Goal: Task Accomplishment & Management: Use online tool/utility

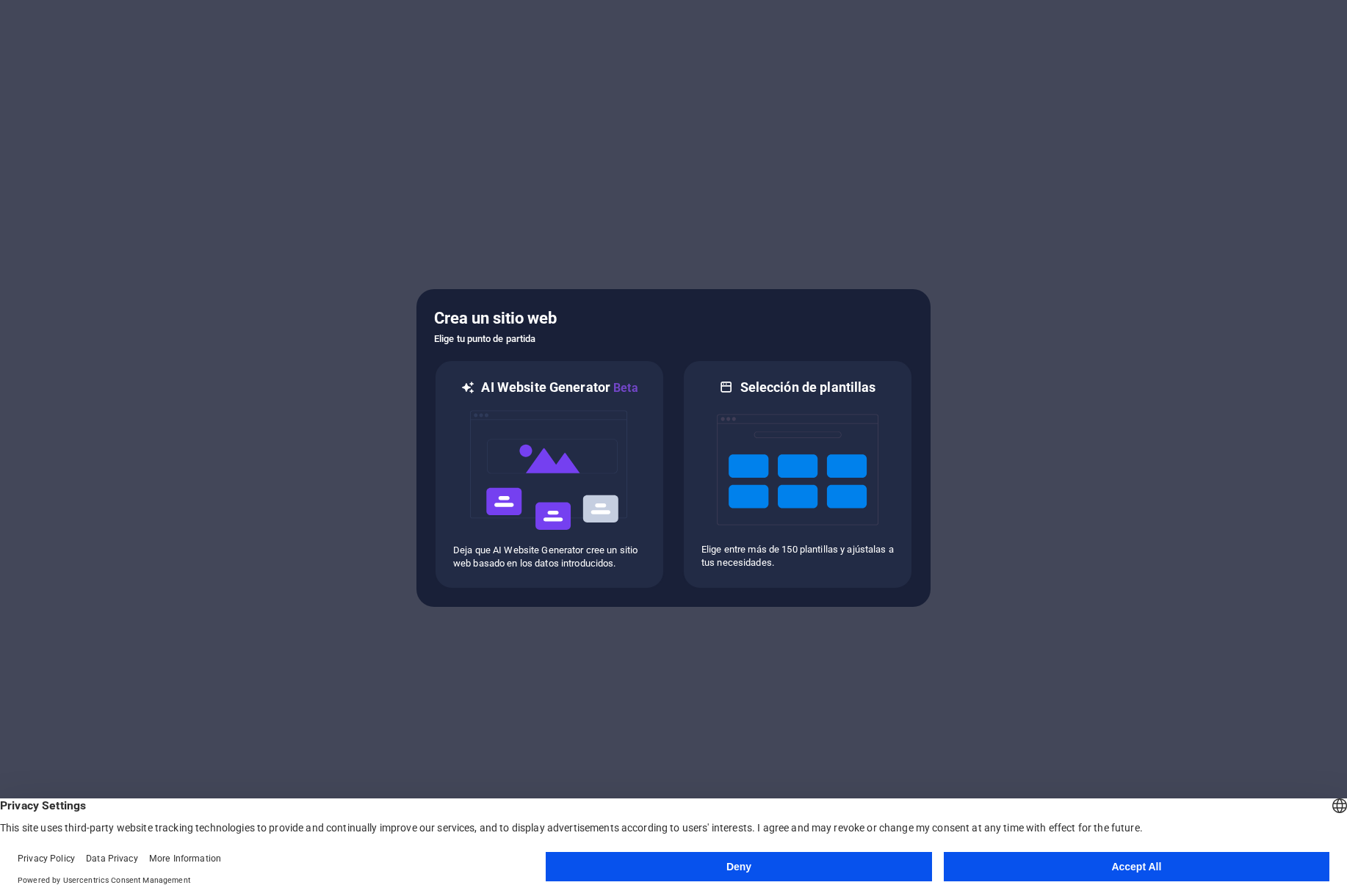
click at [1125, 869] on button "Accept All" at bounding box center [1136, 867] width 386 height 29
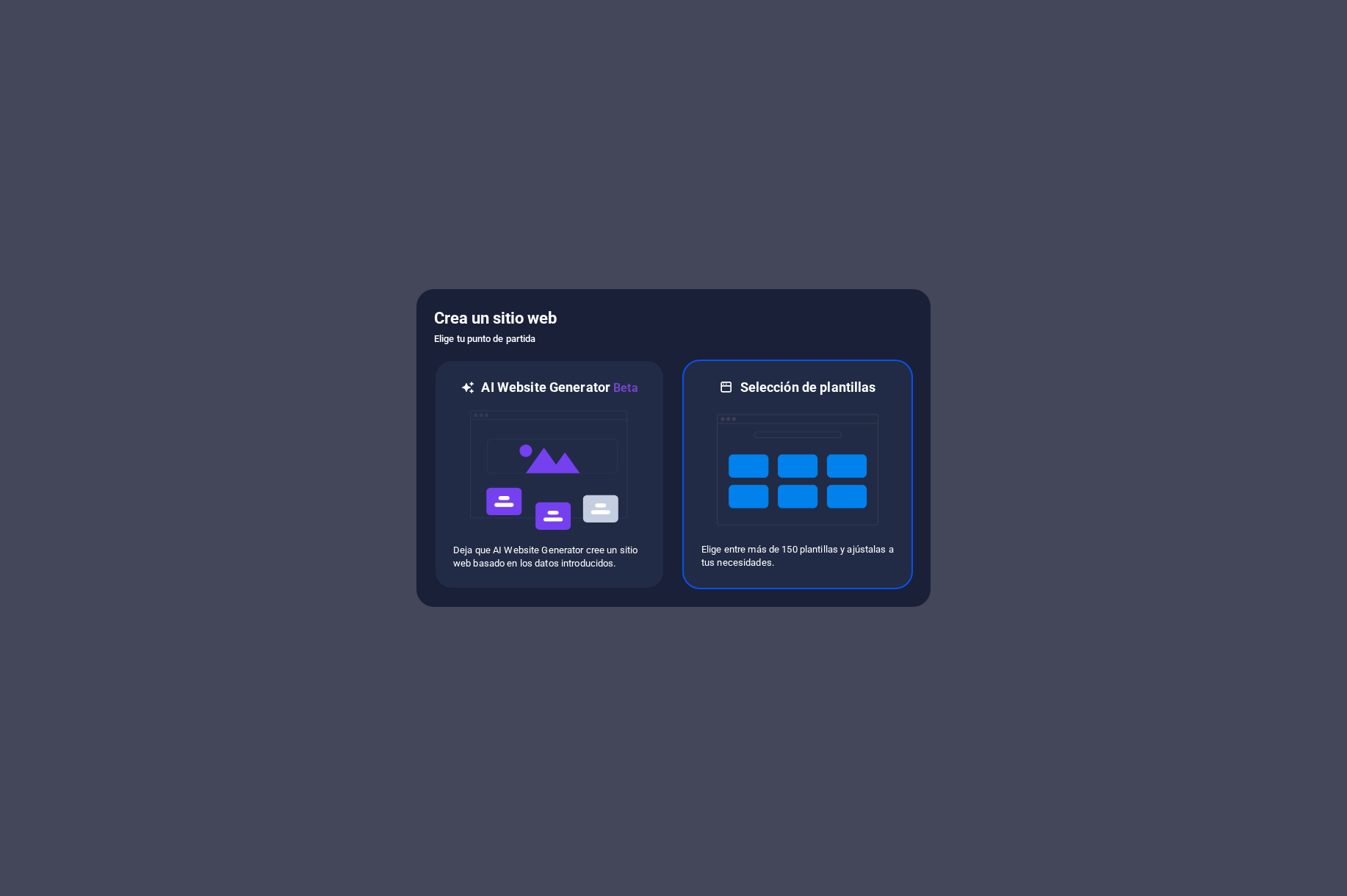
click at [824, 447] on img at bounding box center [797, 469] width 161 height 147
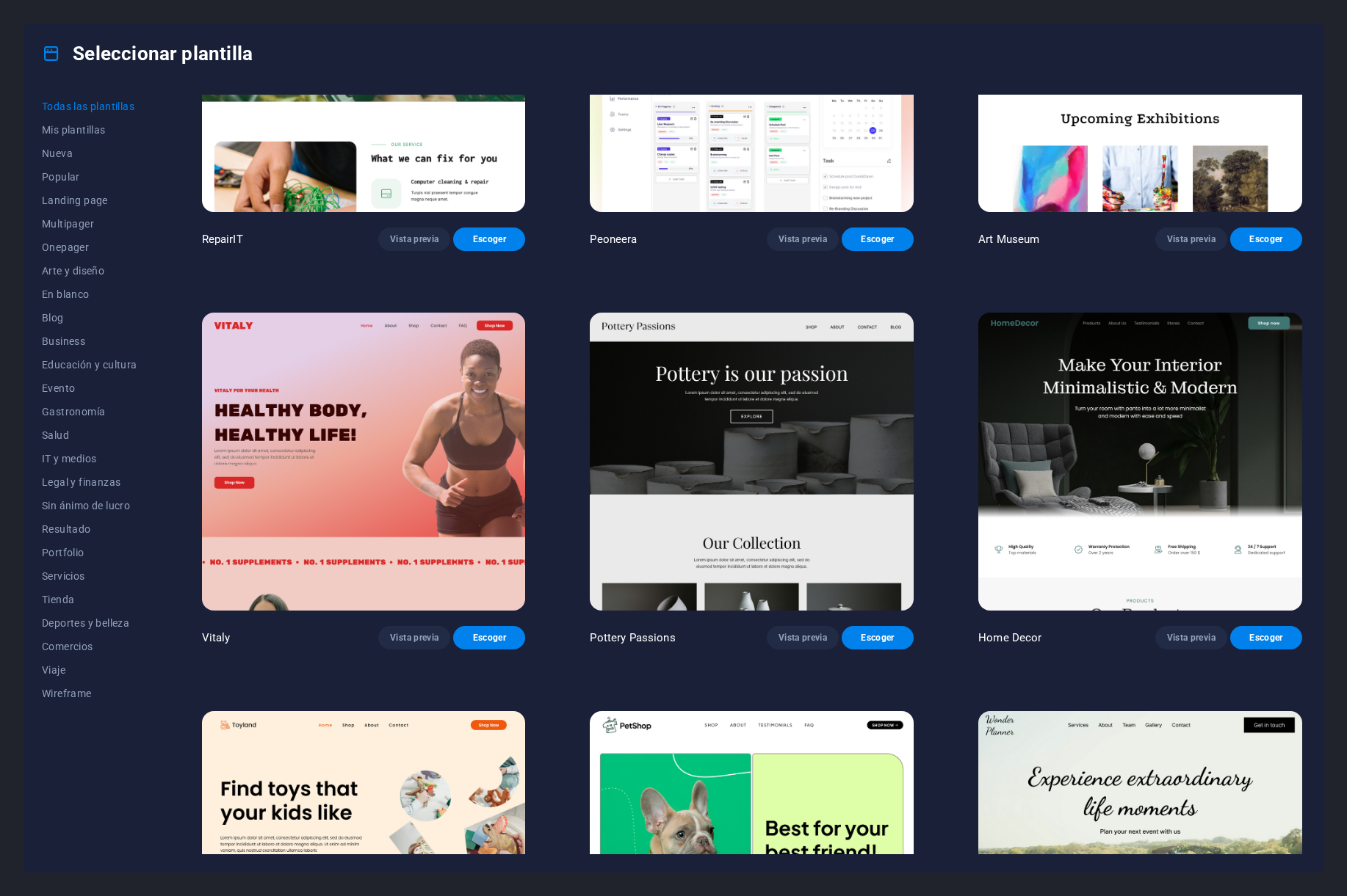
scroll to position [582, 0]
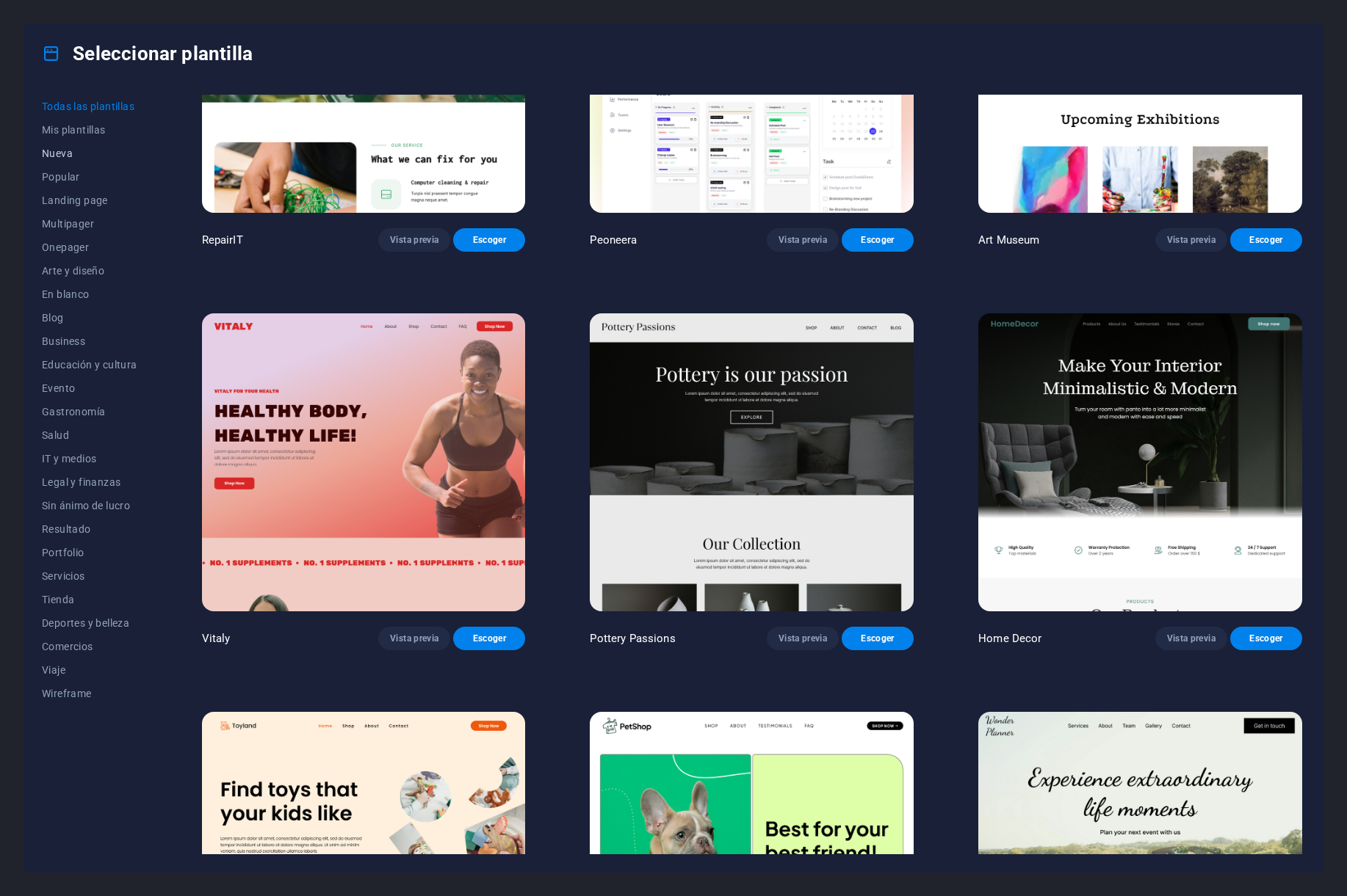
click at [73, 158] on span "Nueva" at bounding box center [89, 153] width 96 height 12
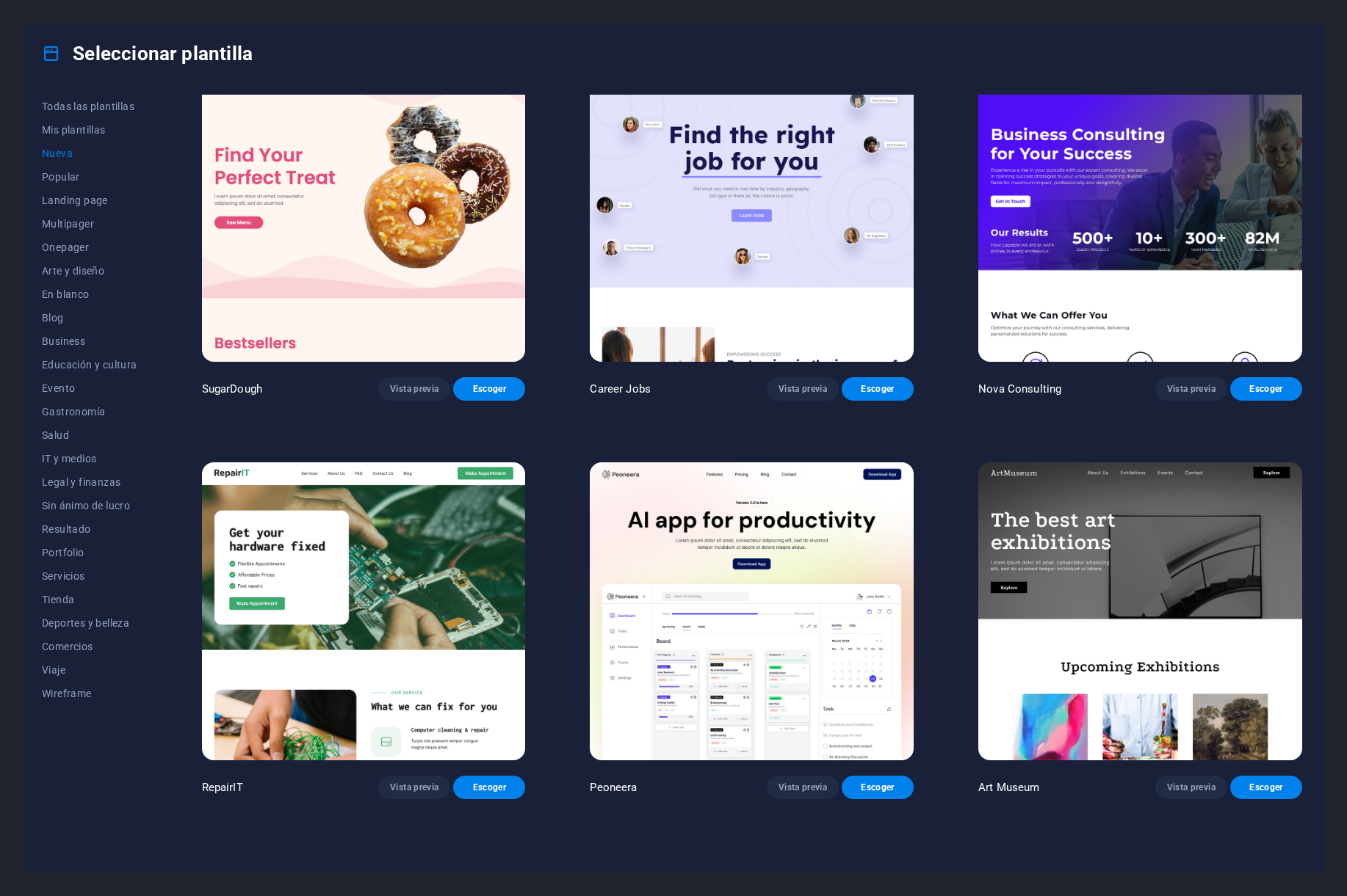
scroll to position [0, 0]
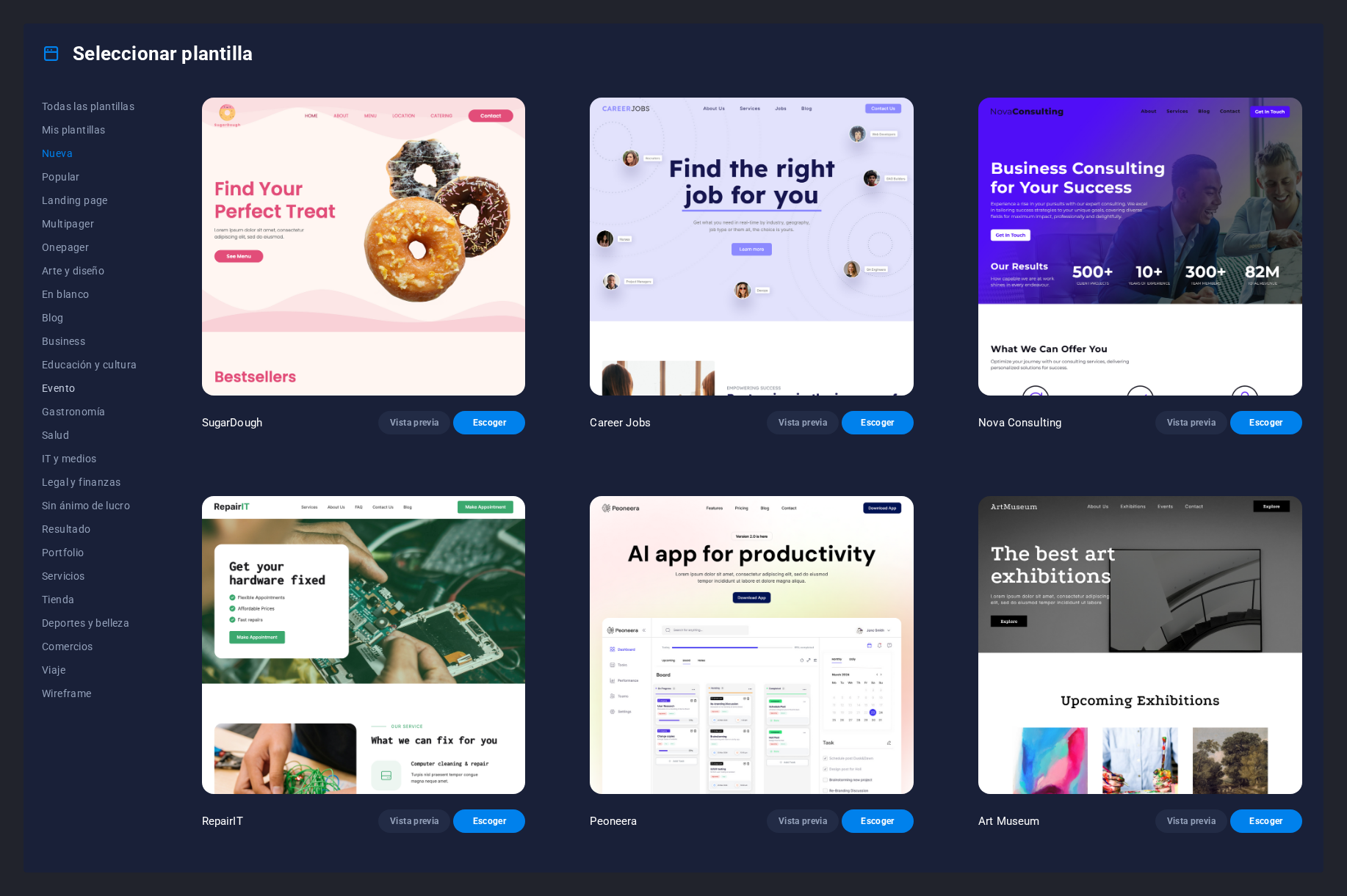
click at [65, 388] on span "Evento" at bounding box center [89, 388] width 96 height 12
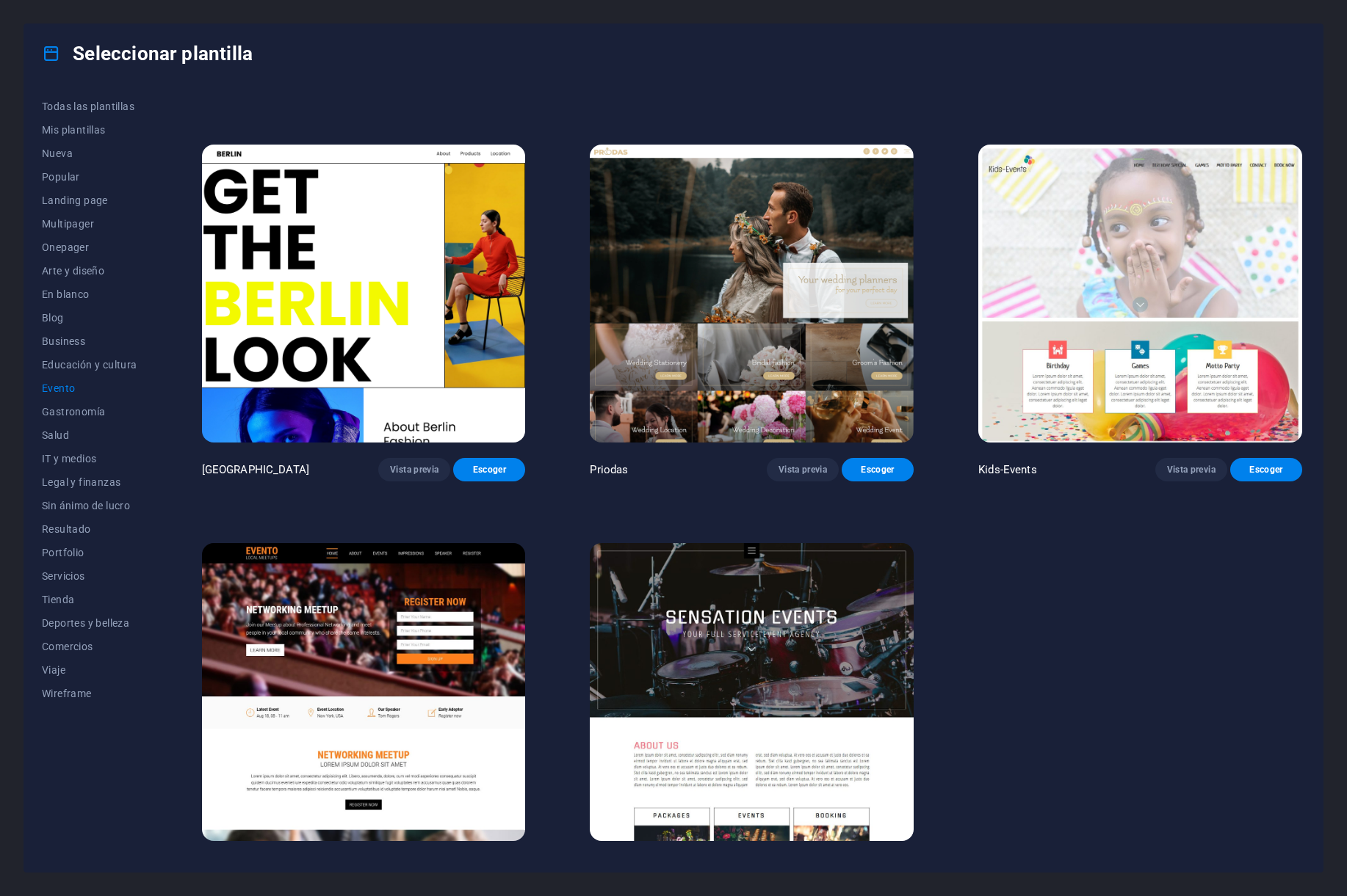
scroll to position [373, 0]
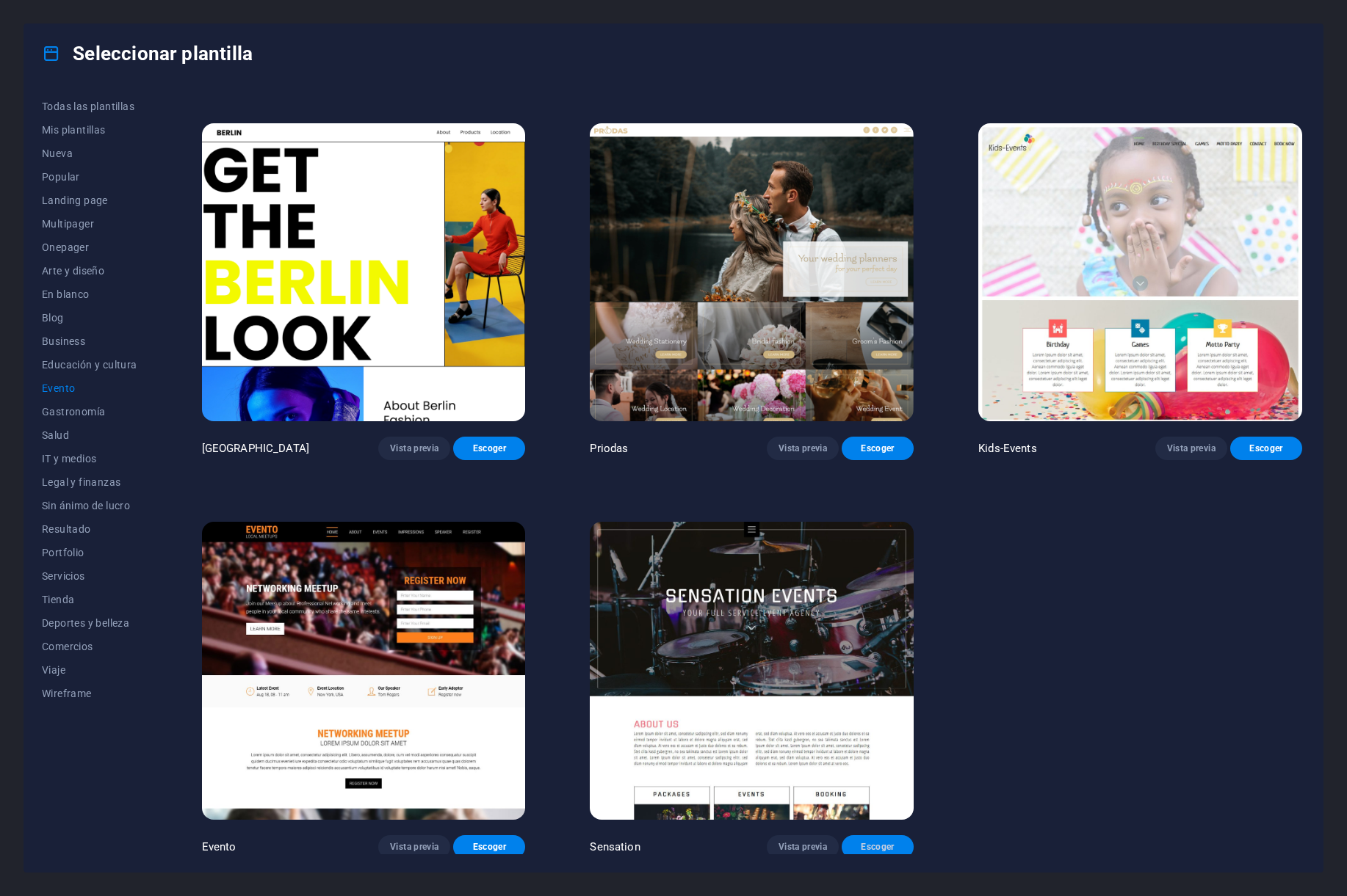
click at [885, 842] on span "Escoger" at bounding box center [877, 847] width 48 height 12
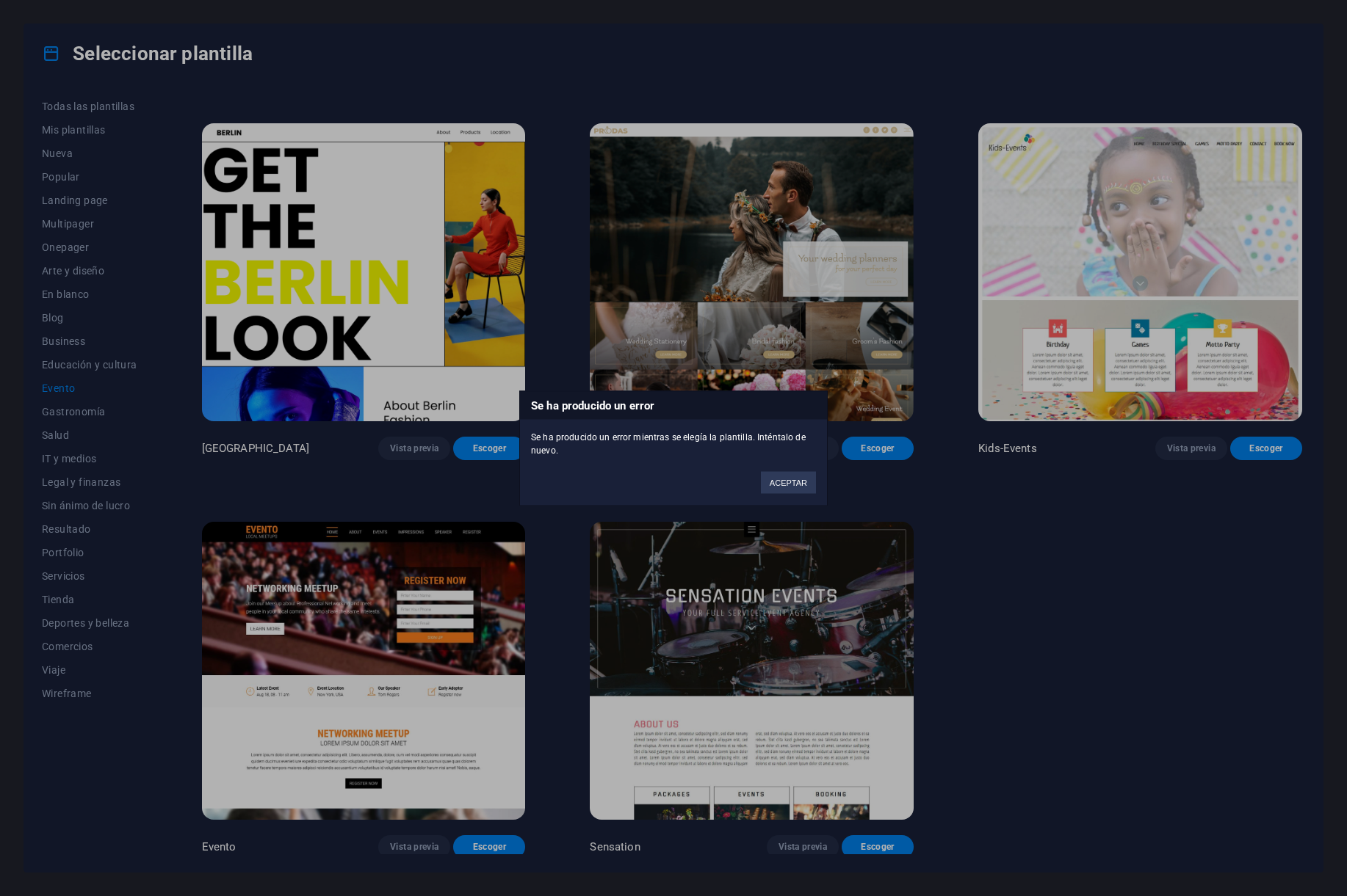
drag, startPoint x: 782, startPoint y: 472, endPoint x: 789, endPoint y: 484, distance: 13.9
click at [789, 484] on button "ACEPTAR" at bounding box center [788, 482] width 55 height 22
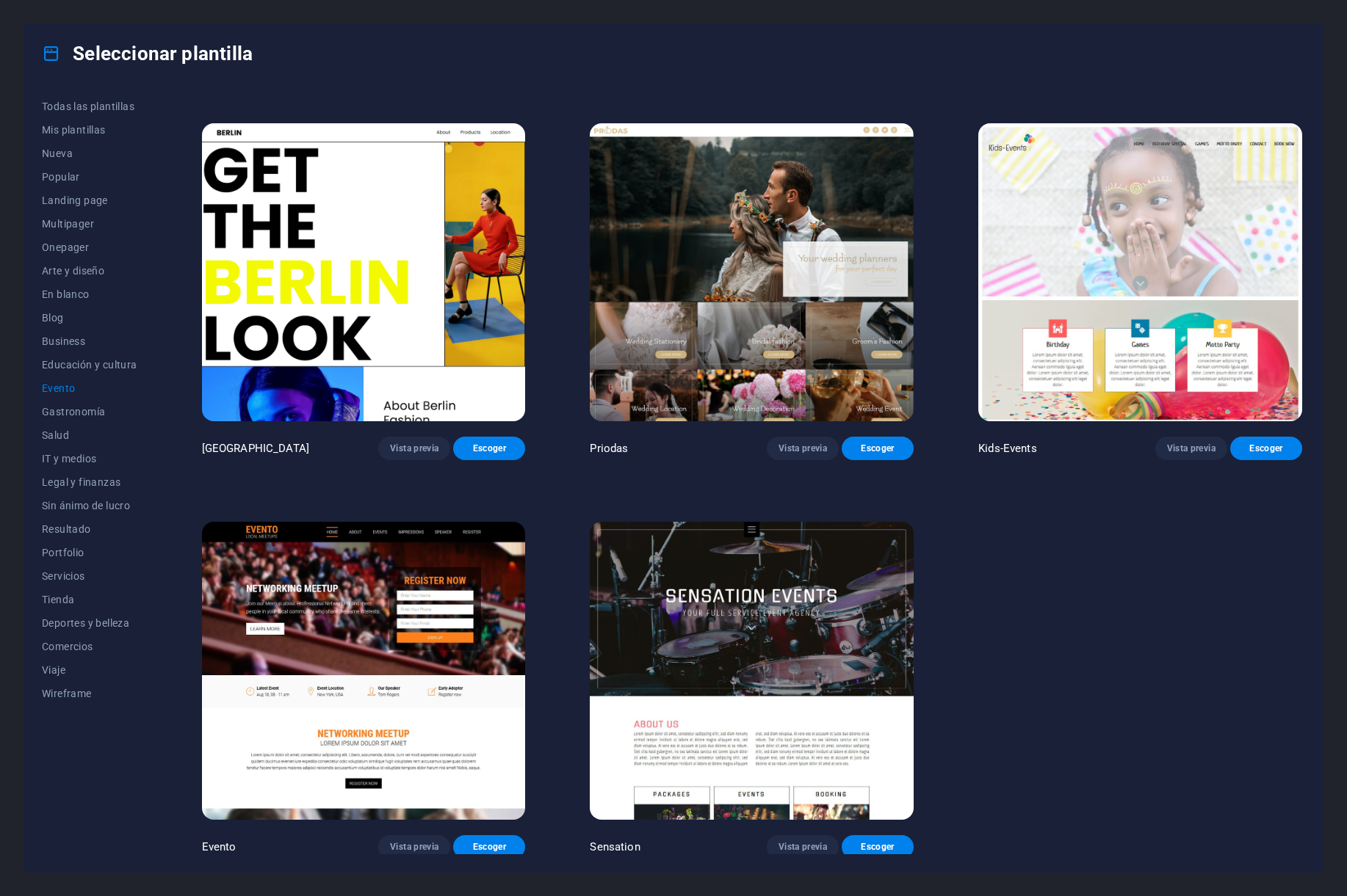
click at [809, 571] on img at bounding box center [751, 671] width 324 height 298
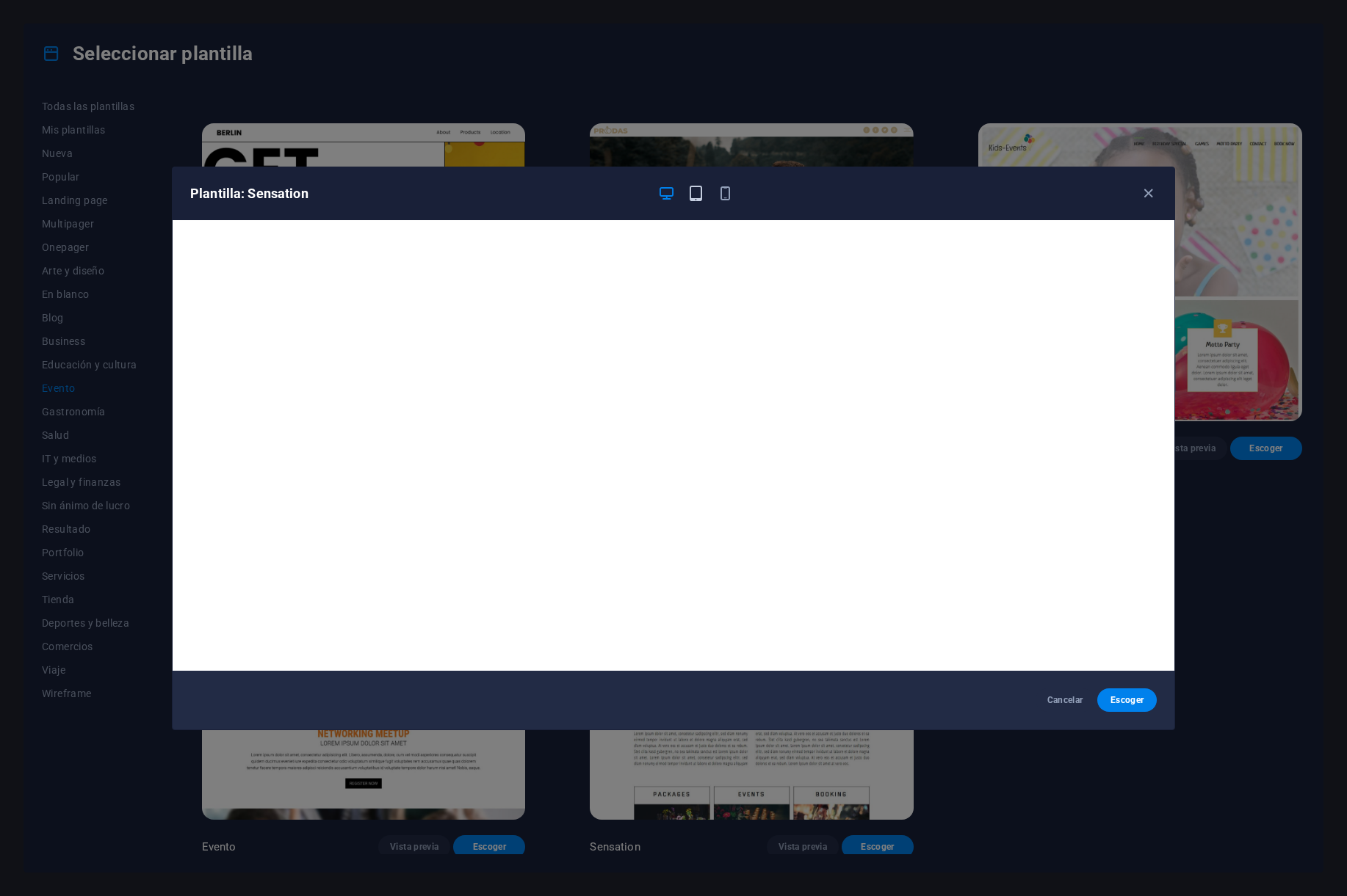
click at [691, 193] on icon "button" at bounding box center [696, 193] width 17 height 17
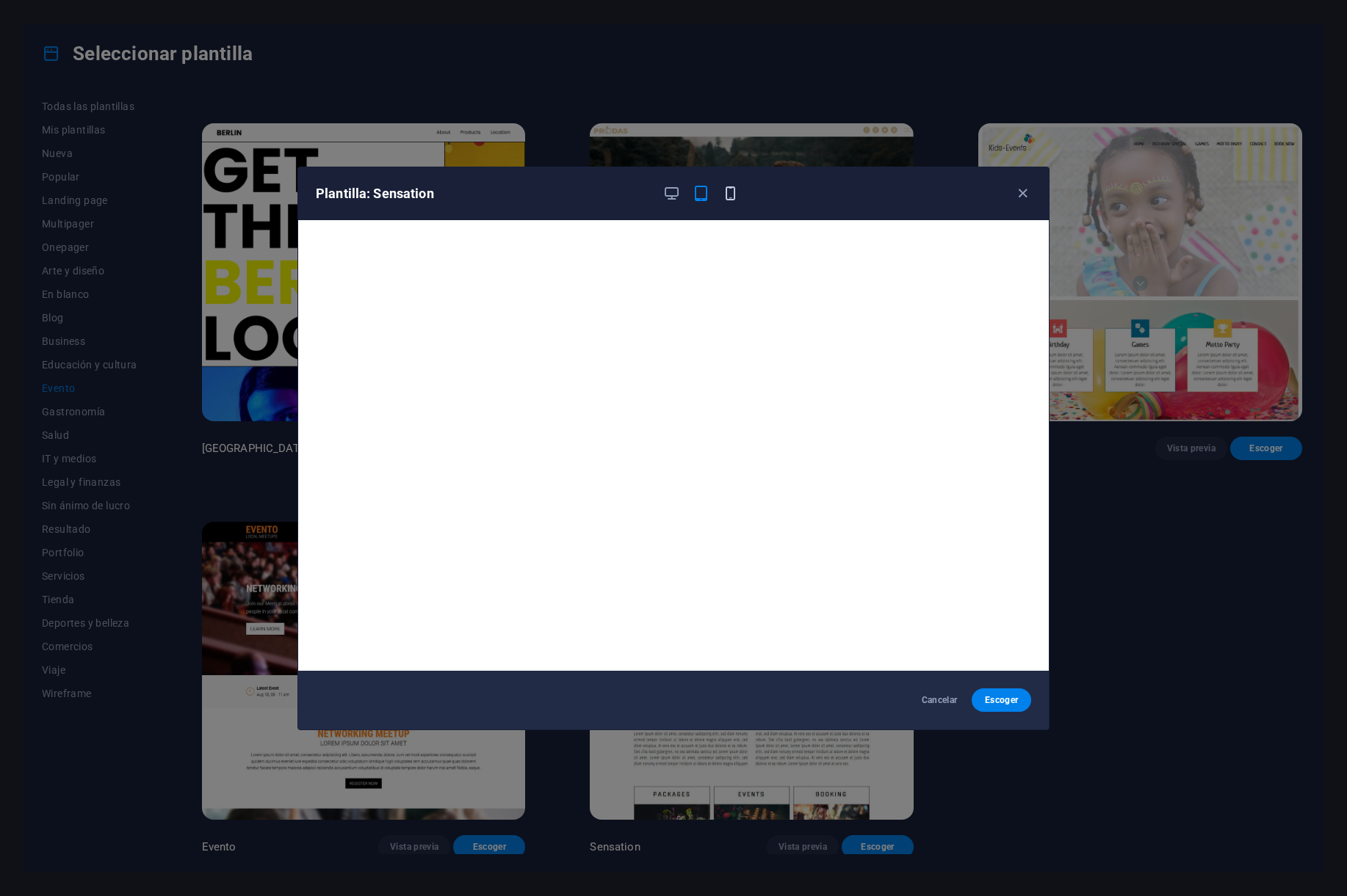
click at [731, 193] on icon "button" at bounding box center [730, 193] width 17 height 17
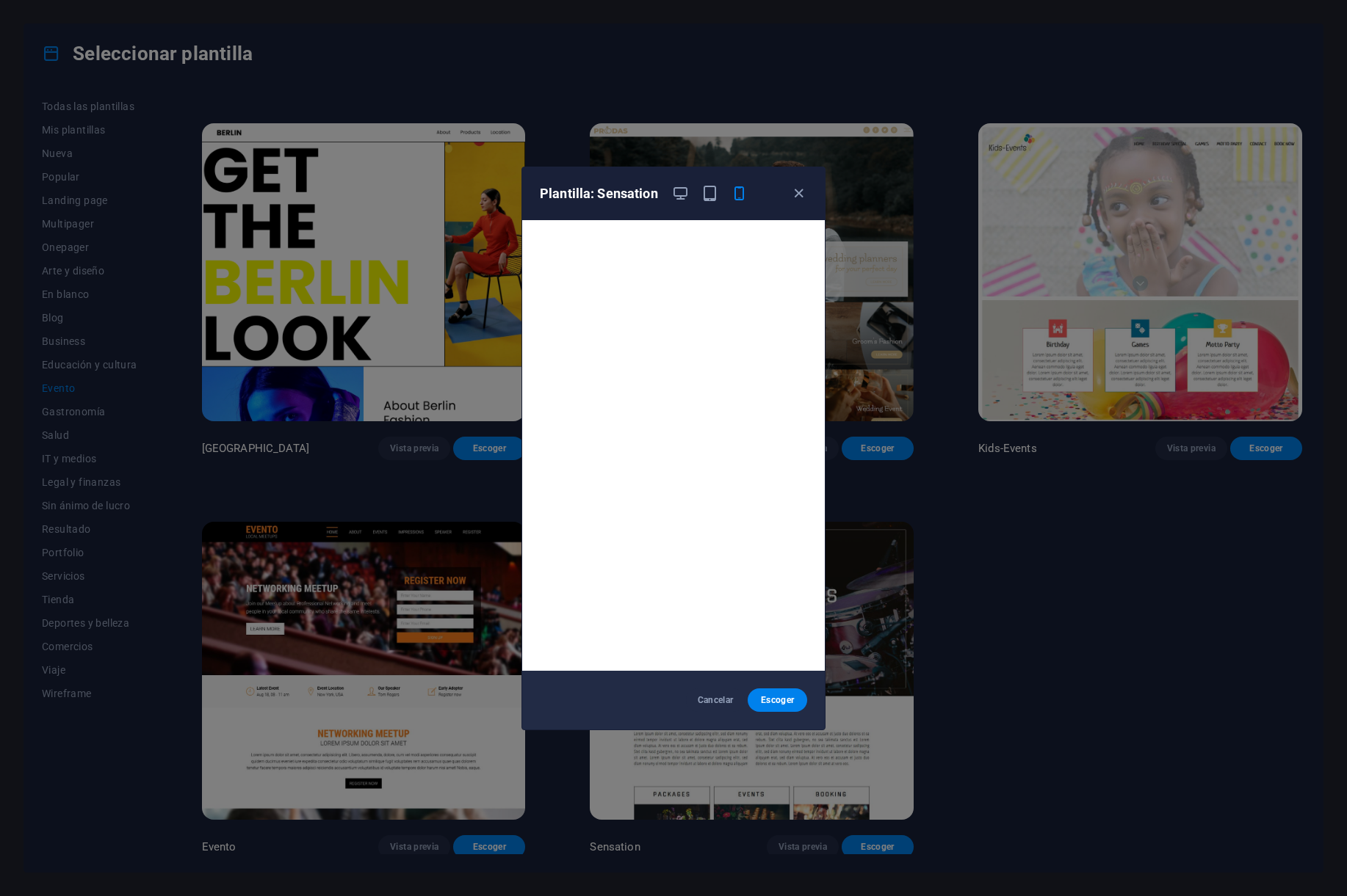
click at [1001, 565] on div "Plantilla: Sensation Cancelar Escoger" at bounding box center [673, 448] width 1347 height 896
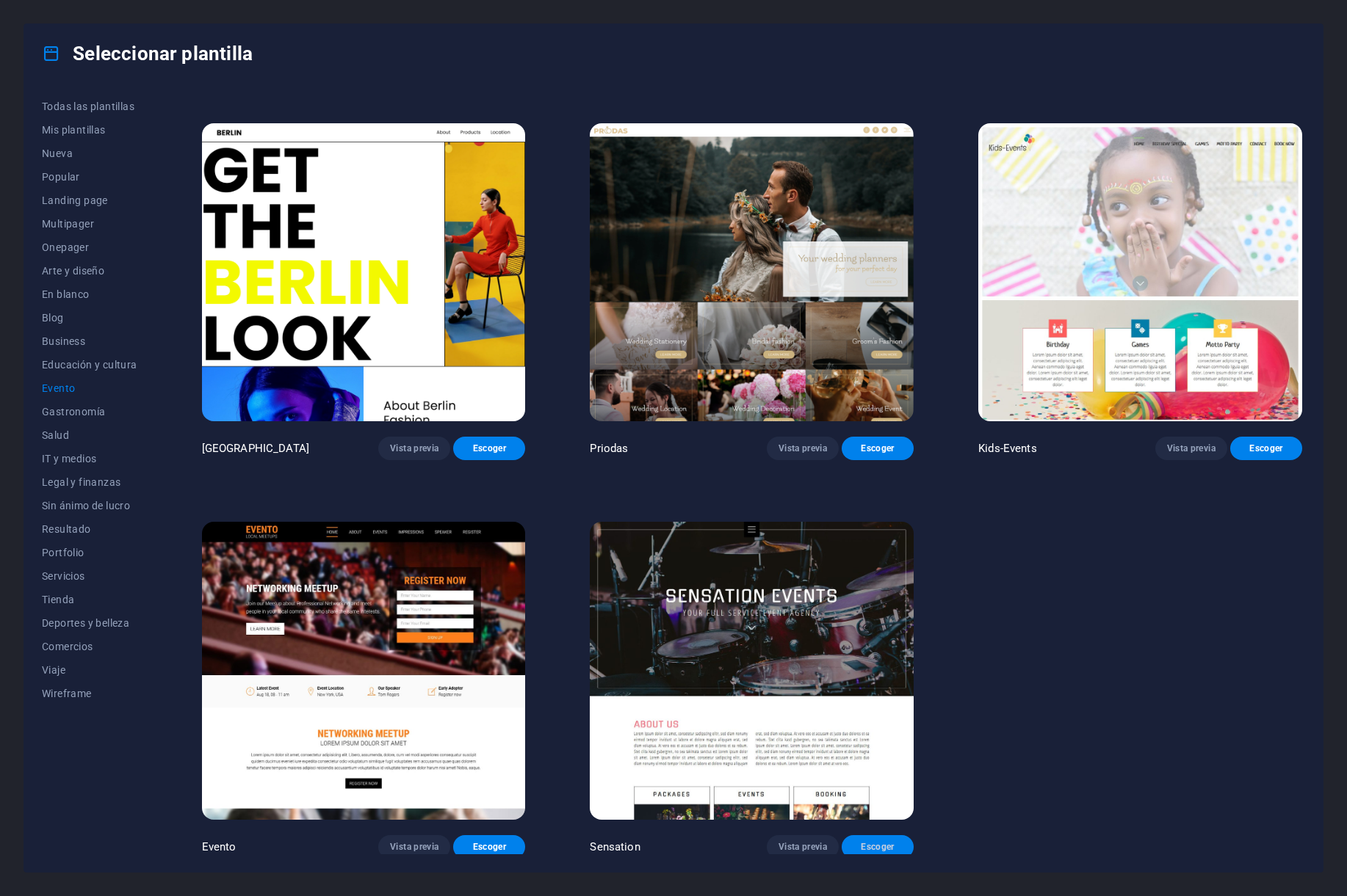
click at [889, 841] on span "Escoger" at bounding box center [877, 847] width 48 height 12
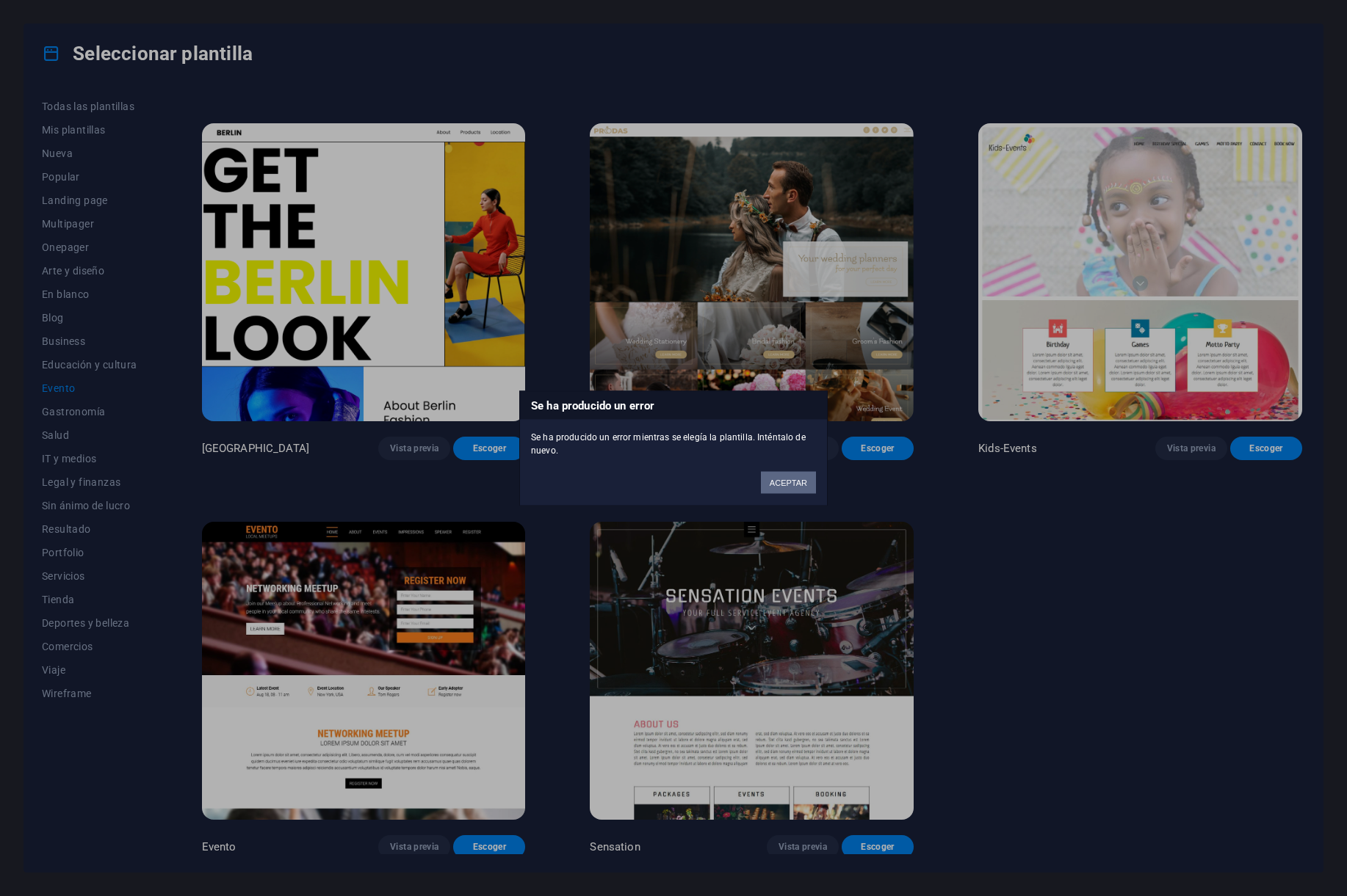
click at [791, 484] on button "ACEPTAR" at bounding box center [788, 482] width 55 height 22
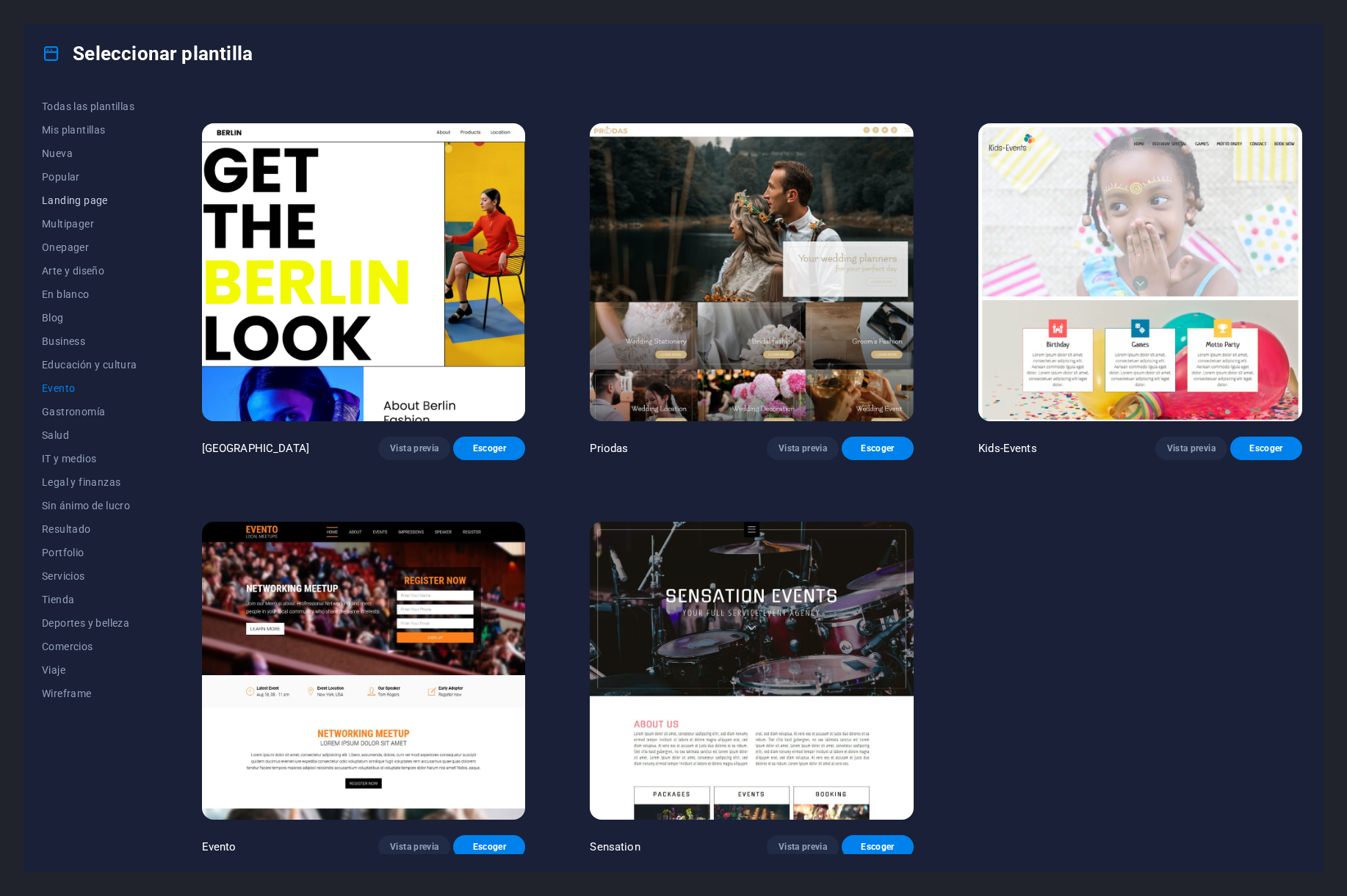
click at [90, 202] on span "Landing page" at bounding box center [89, 200] width 96 height 12
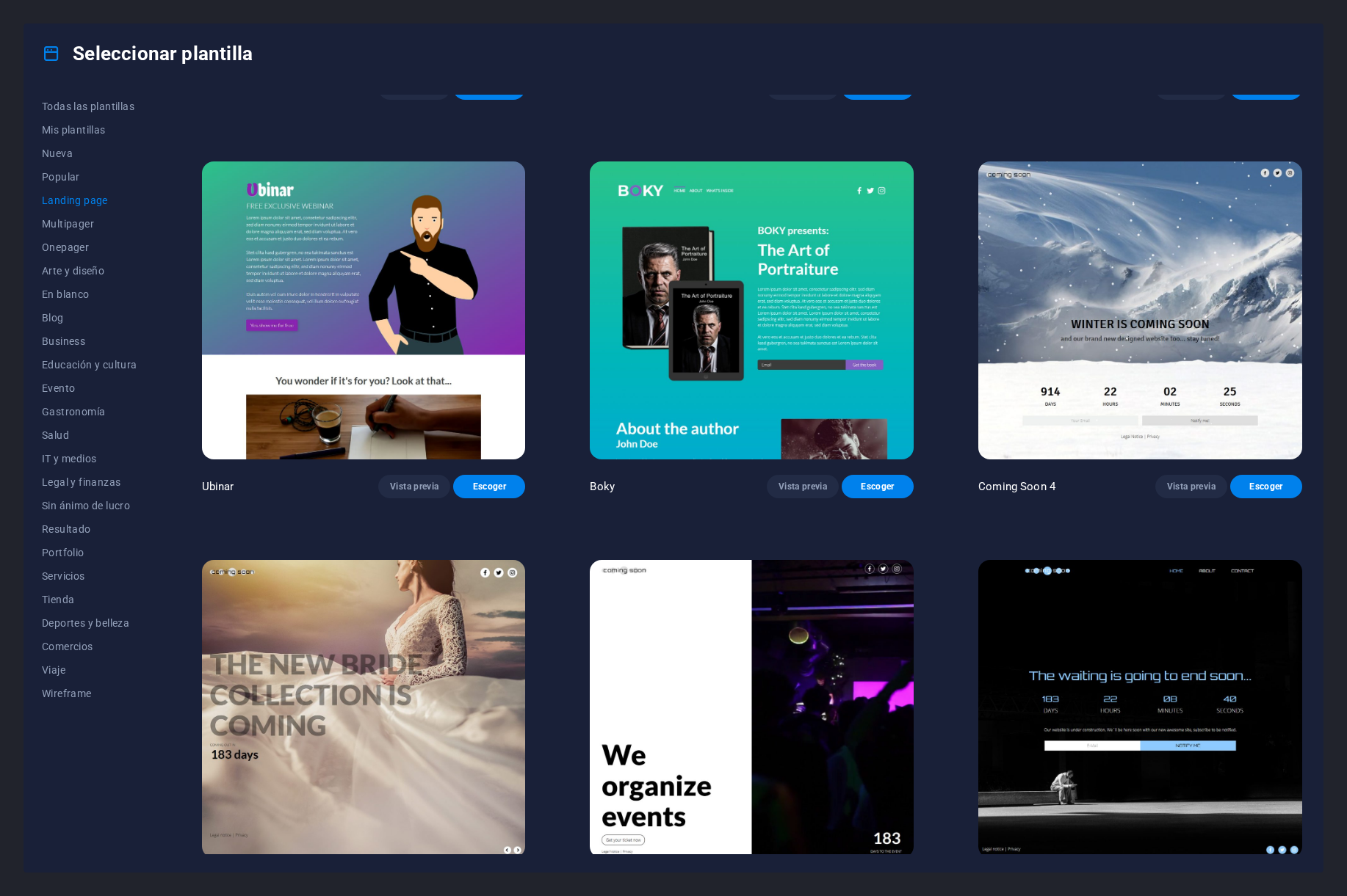
scroll to position [2755, 0]
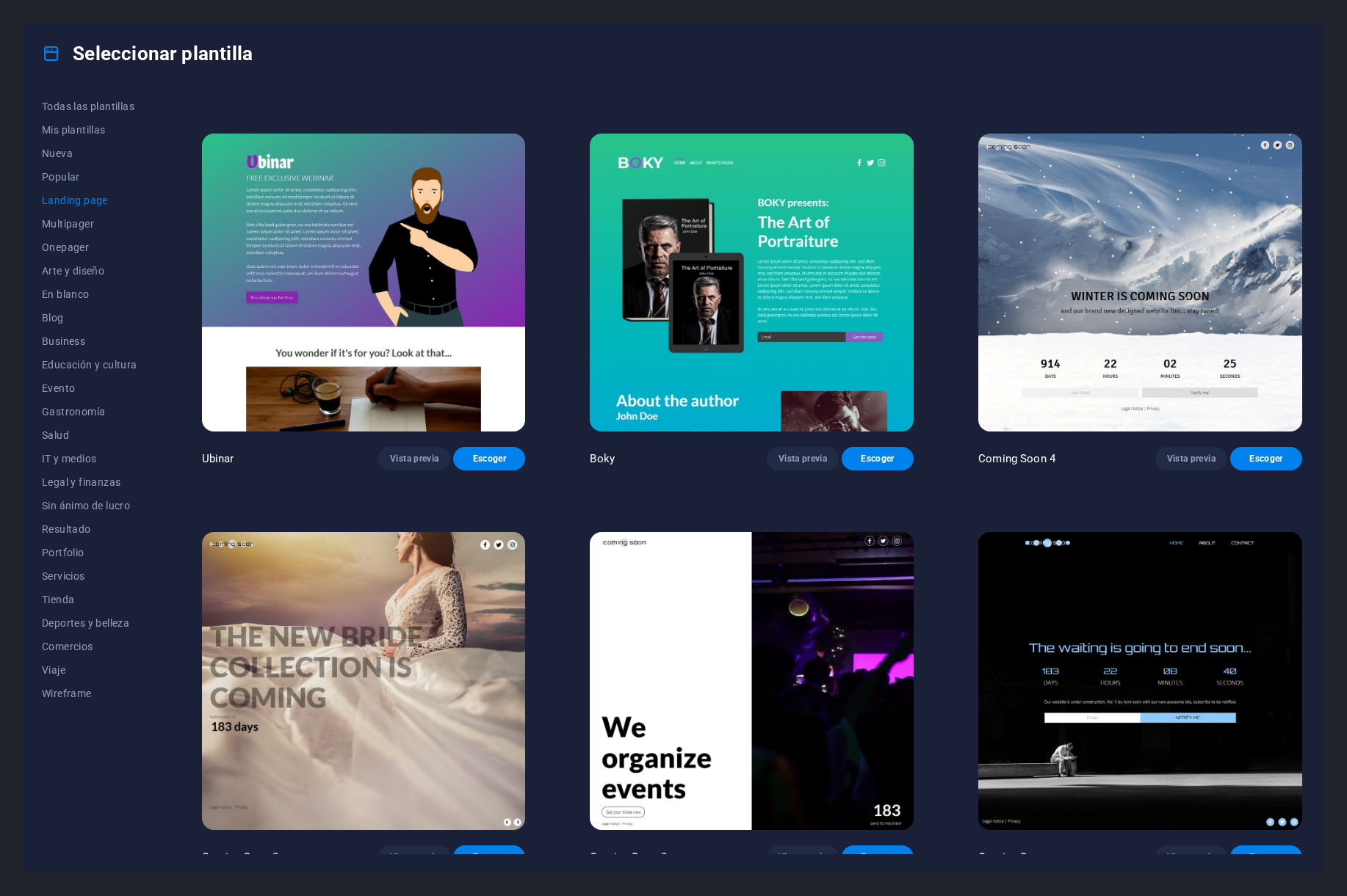
click at [1269, 851] on span "Escoger" at bounding box center [1266, 857] width 48 height 12
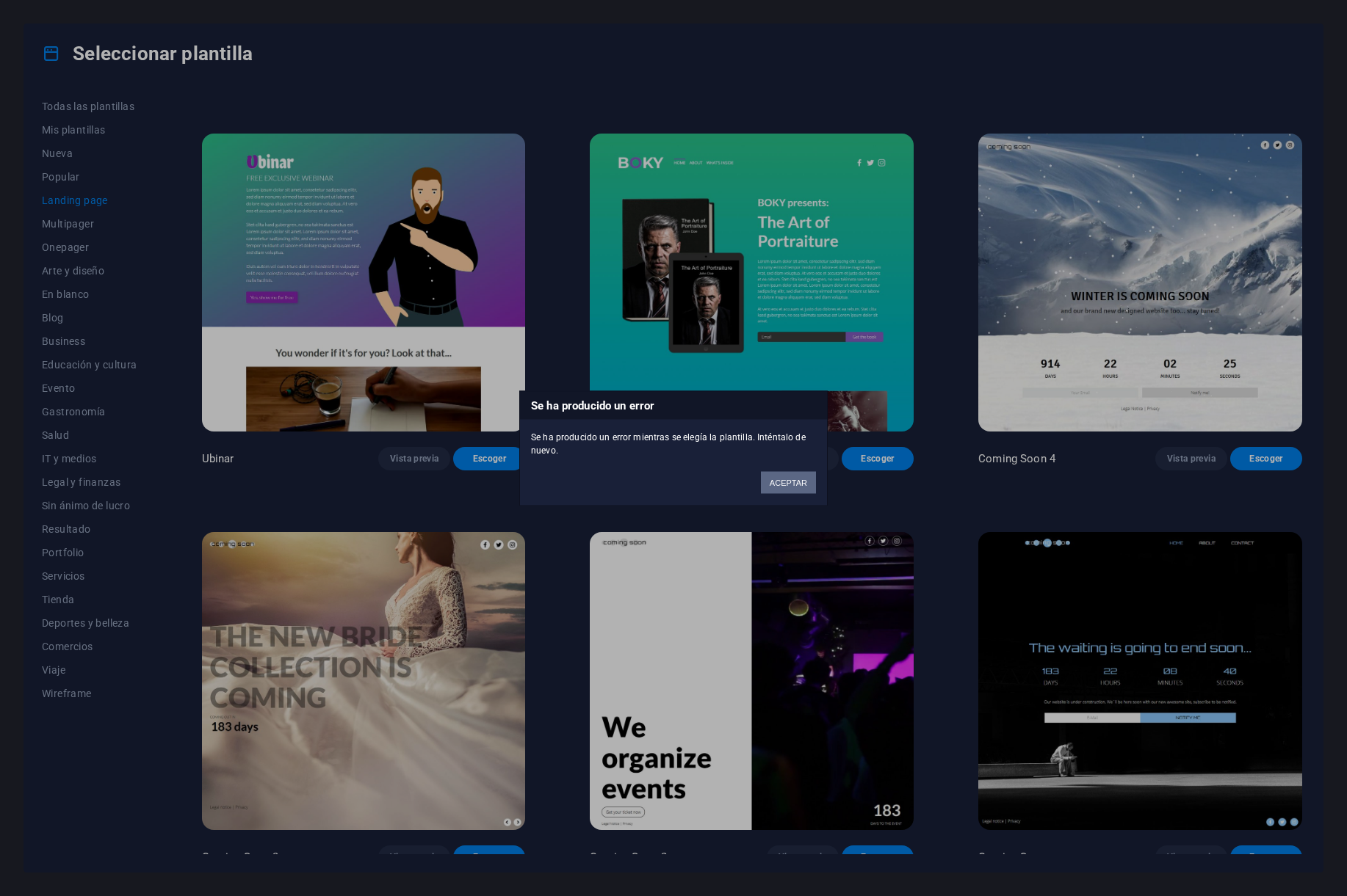
click at [802, 479] on button "ACEPTAR" at bounding box center [788, 482] width 55 height 22
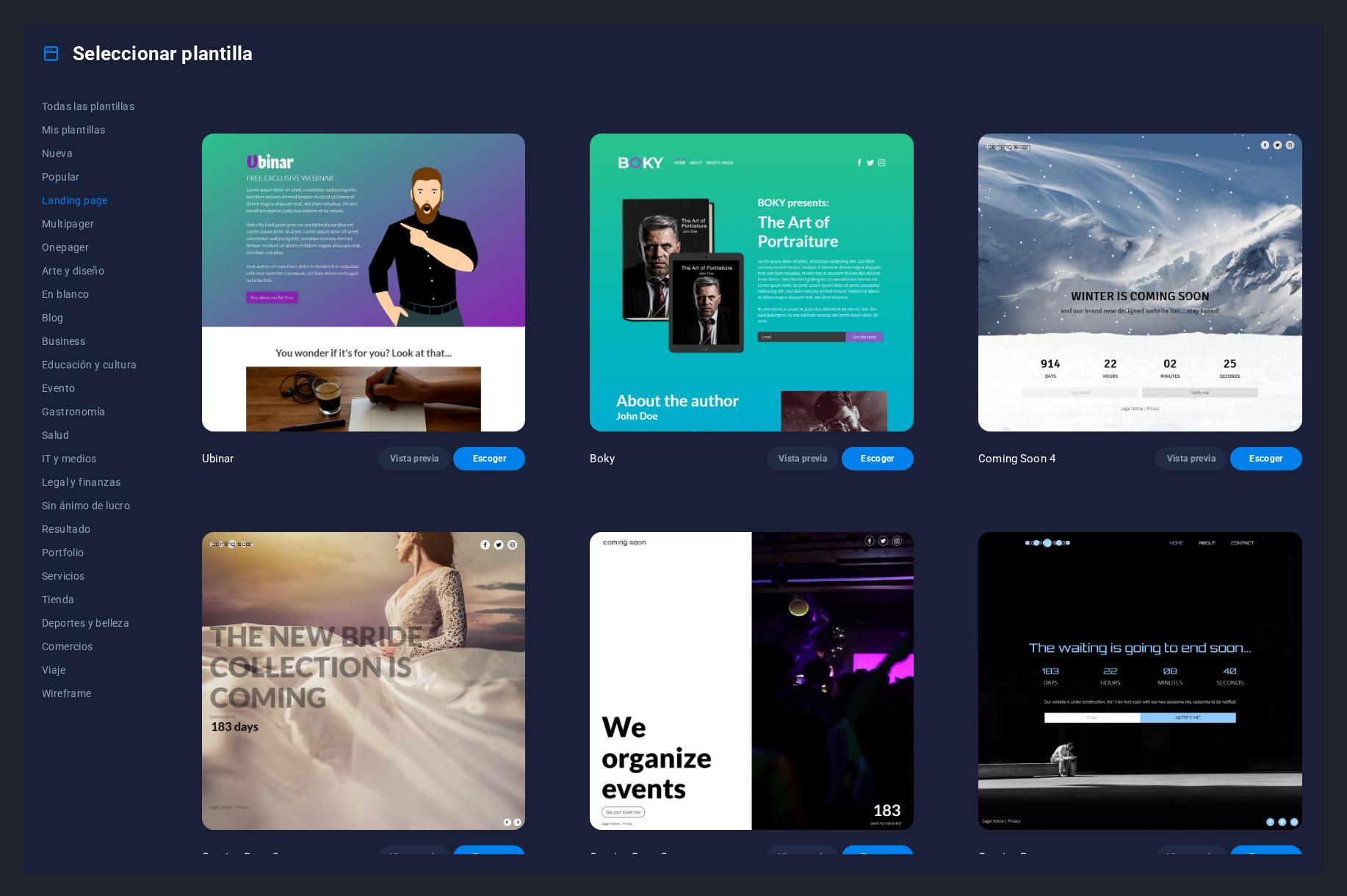
click at [81, 69] on div "Seleccionar plantilla" at bounding box center [674, 54] width 1299 height 58
click at [83, 102] on span "Todas las plantillas" at bounding box center [89, 106] width 96 height 12
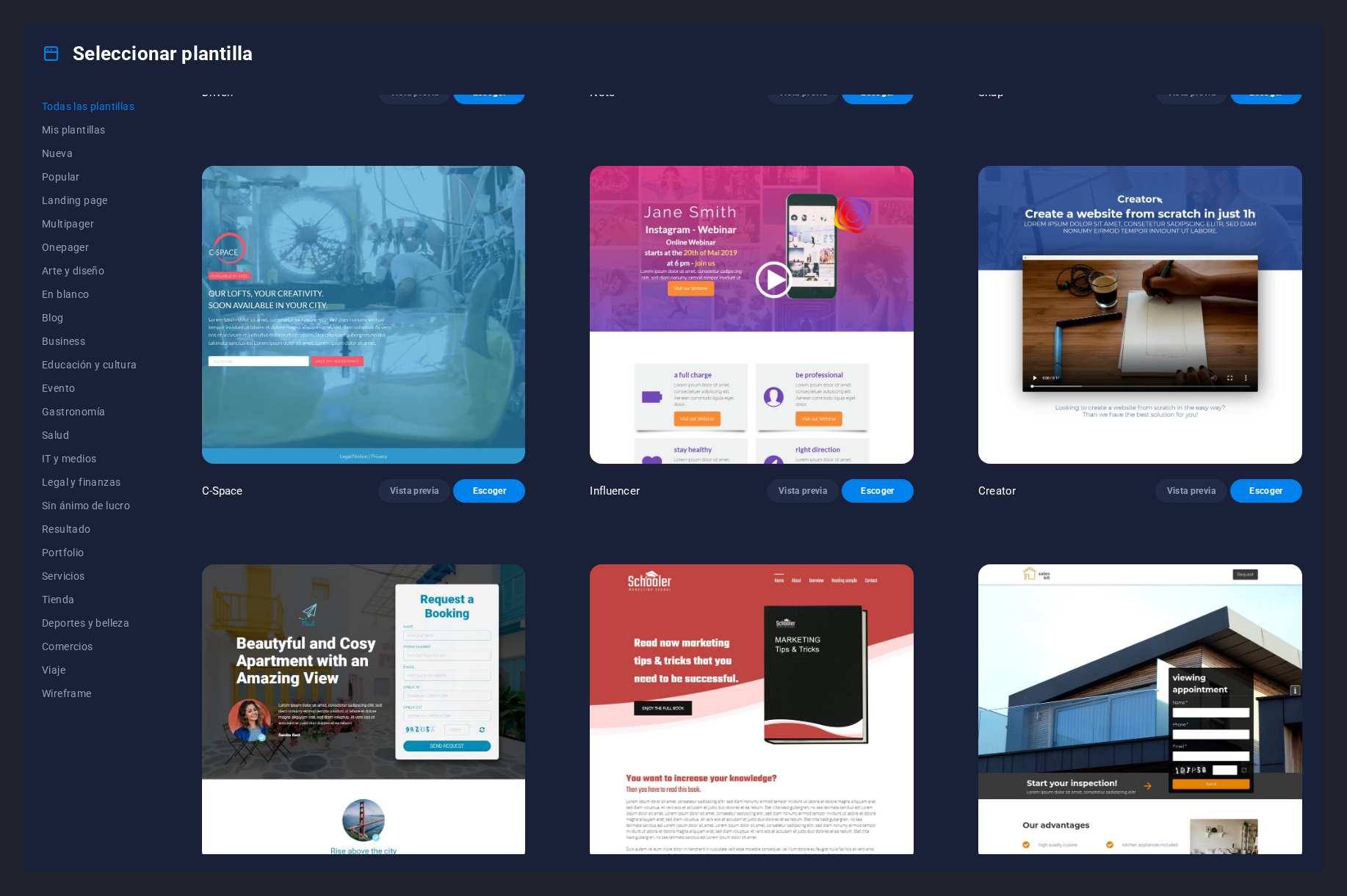
scroll to position [21460, 0]
